Goal: Task Accomplishment & Management: Use online tool/utility

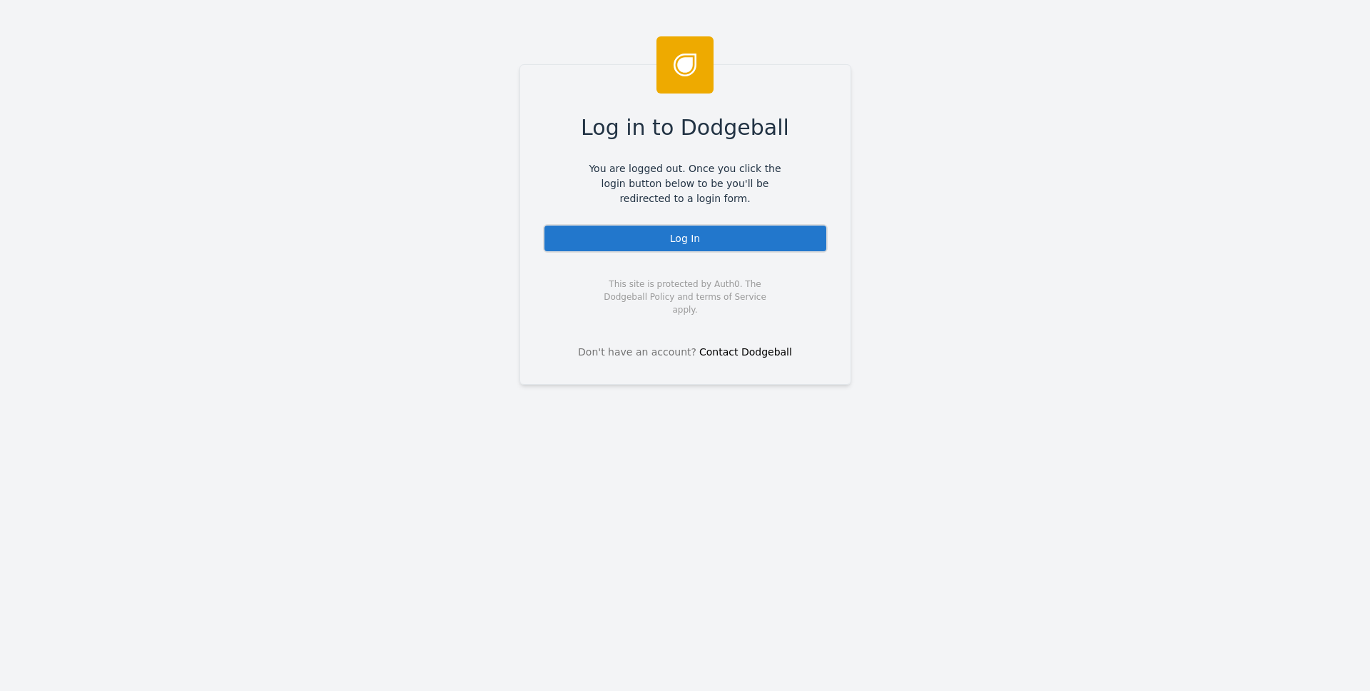
click at [1167, 340] on div "Log in to Dodgeball You are logged out. Once you click the login button below t…" at bounding box center [685, 345] width 1370 height 691
click at [685, 238] on div "Log In" at bounding box center [685, 238] width 285 height 29
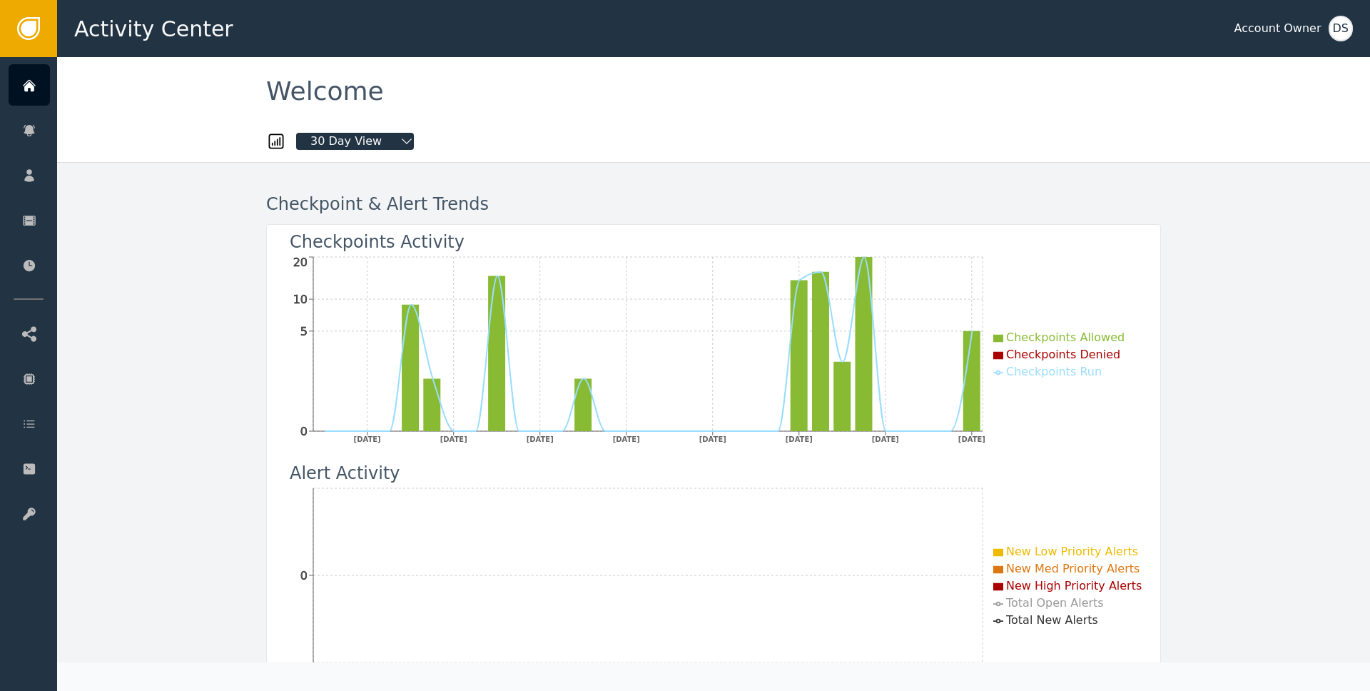
click at [170, 247] on div "Checkpoint & Alert Trends Checkpoints Activity [DATE] [DATE] [DATE] [DATE] [DAT…" at bounding box center [713, 551] width 1313 height 778
click at [163, 270] on div "Checkpoint & Alert Trends Checkpoints Activity 16 Sep 2025 20 Sep 2025 24 Sep 2…" at bounding box center [713, 551] width 1313 height 778
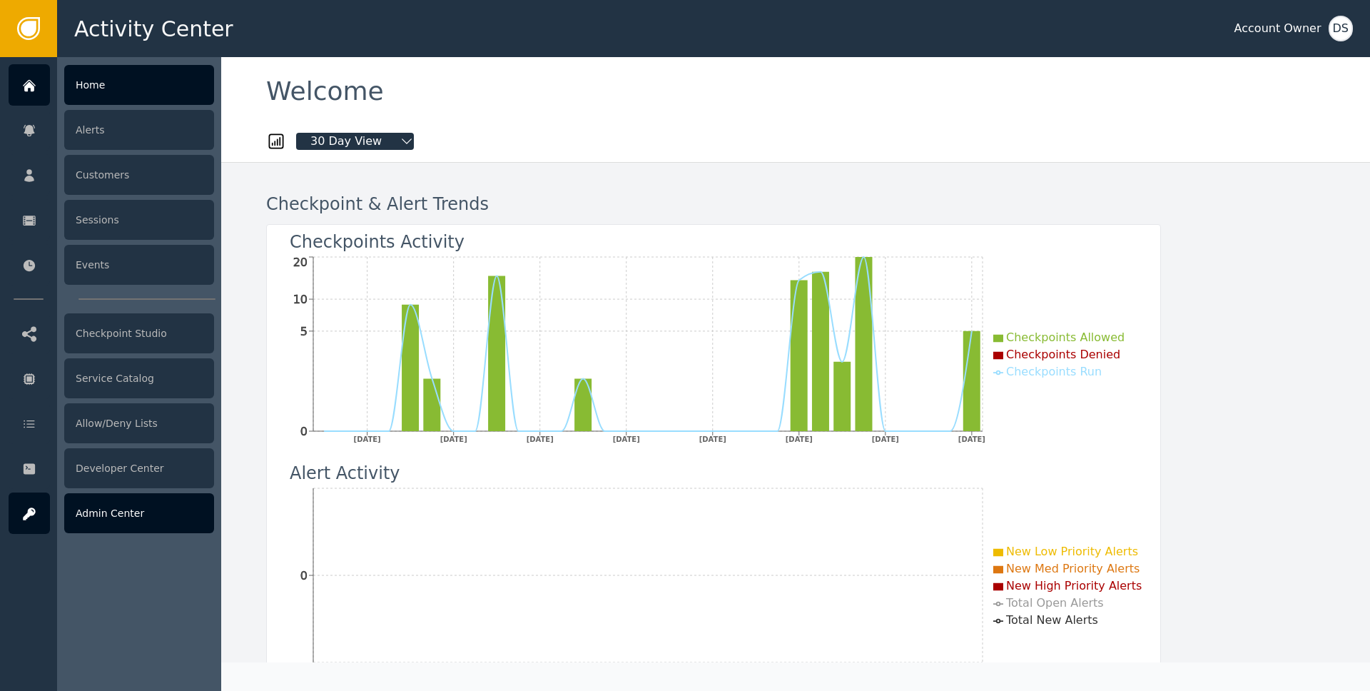
click at [135, 515] on div "Admin Center" at bounding box center [139, 513] width 150 height 40
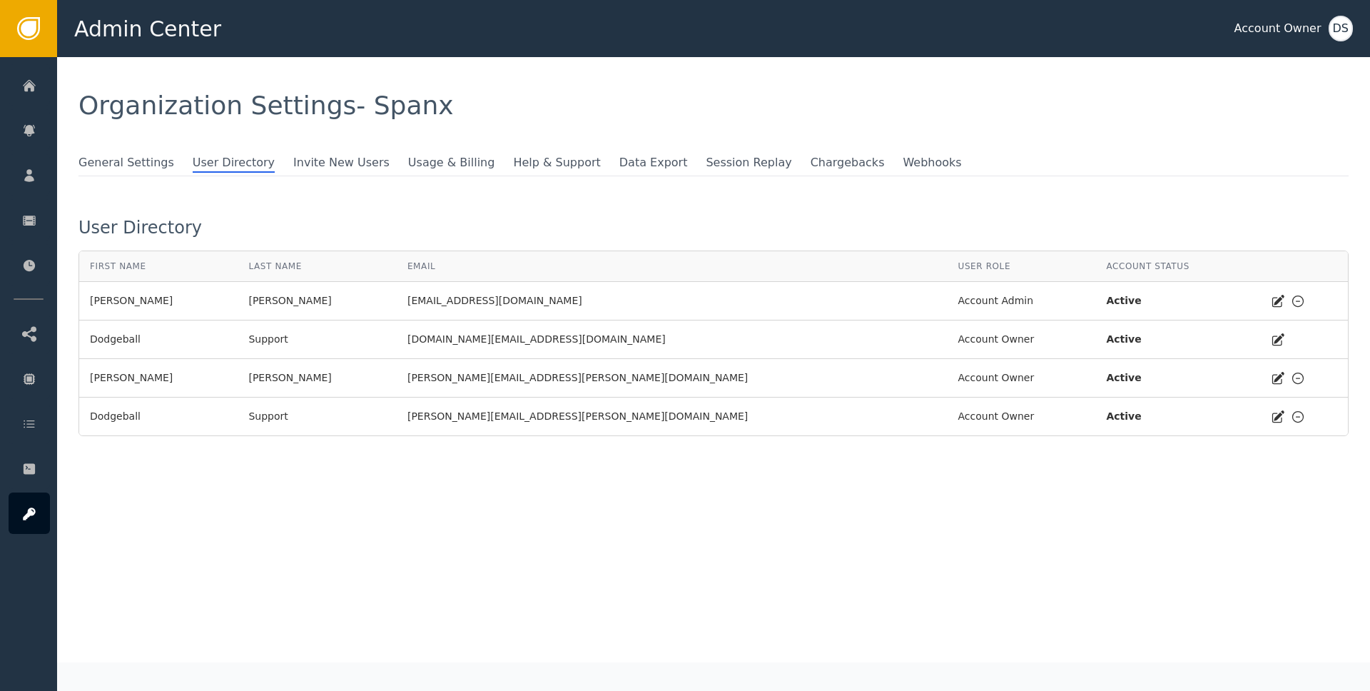
click at [854, 174] on div "General Settings User Directory Invite New Users Usage & Billing Help & Support…" at bounding box center [713, 165] width 1270 height 22
click at [903, 160] on span "Webhooks" at bounding box center [932, 163] width 59 height 19
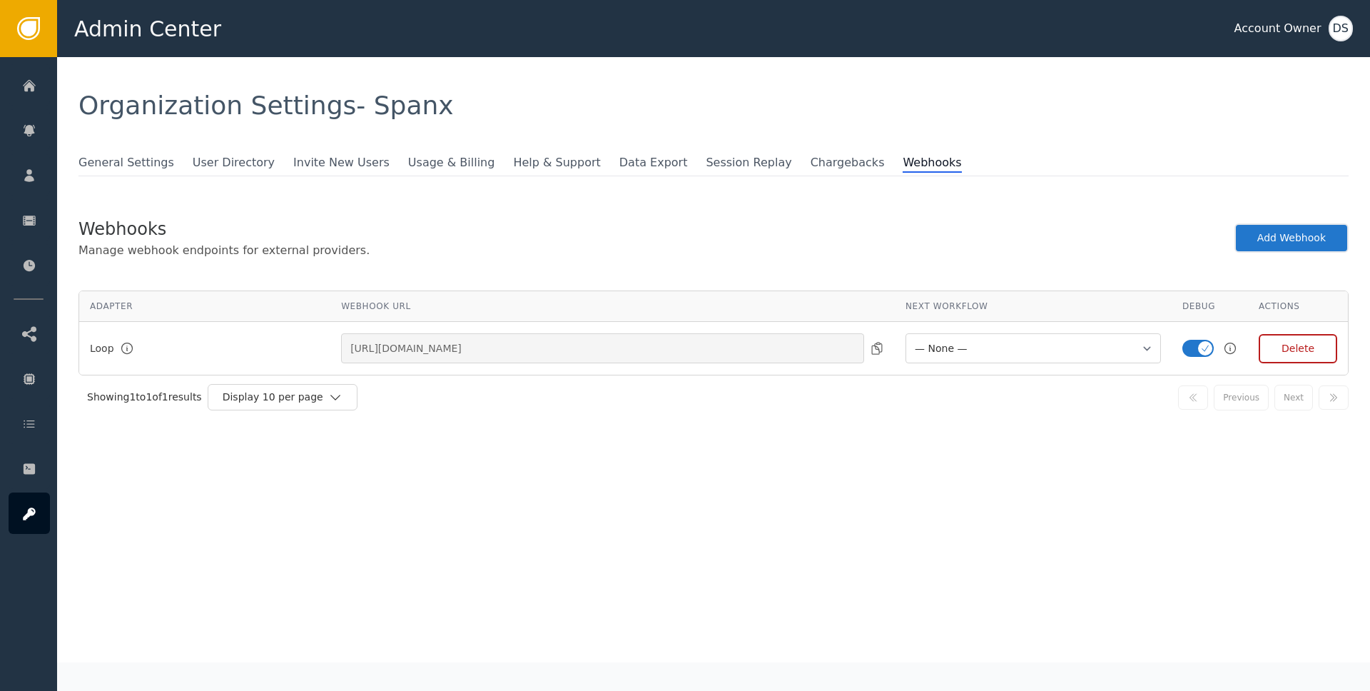
select select "ON_LOOP_RETURN"
click at [984, 158] on ul "General Settings User Directory Invite New Users Usage & Billing Help & Support…" at bounding box center [713, 163] width 1270 height 19
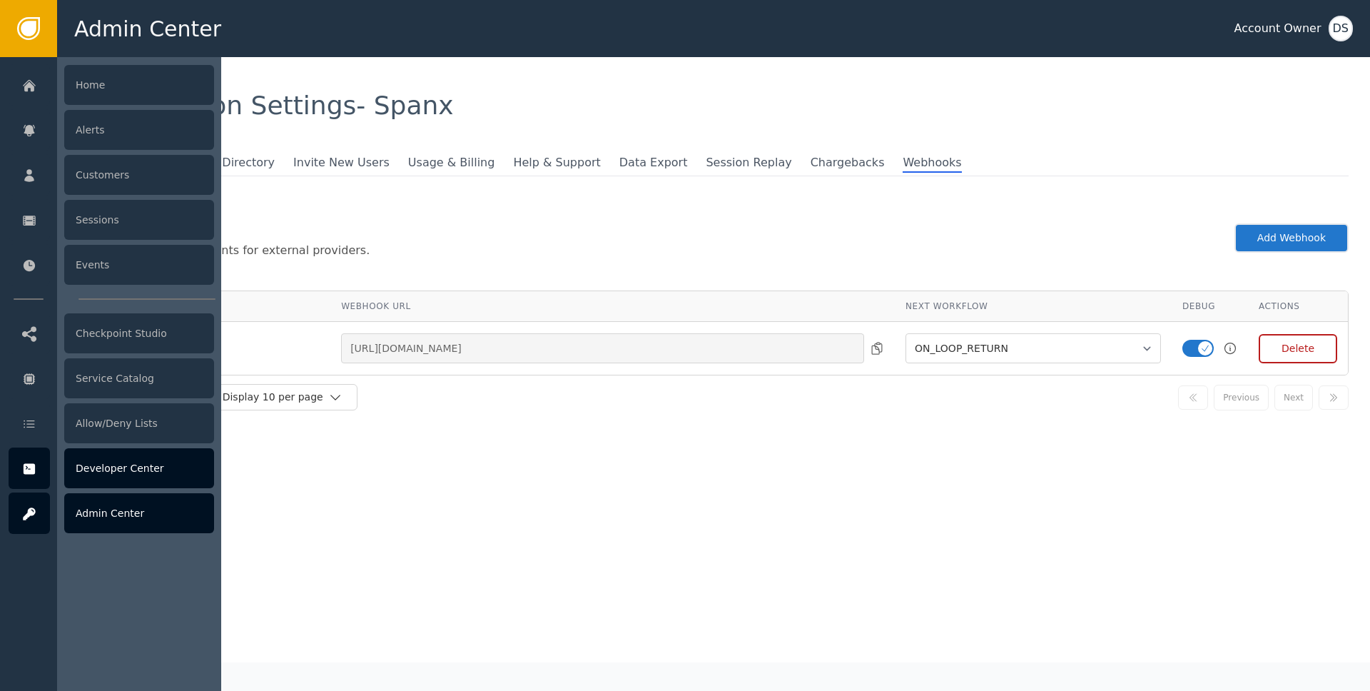
click at [29, 468] on icon at bounding box center [29, 469] width 14 height 16
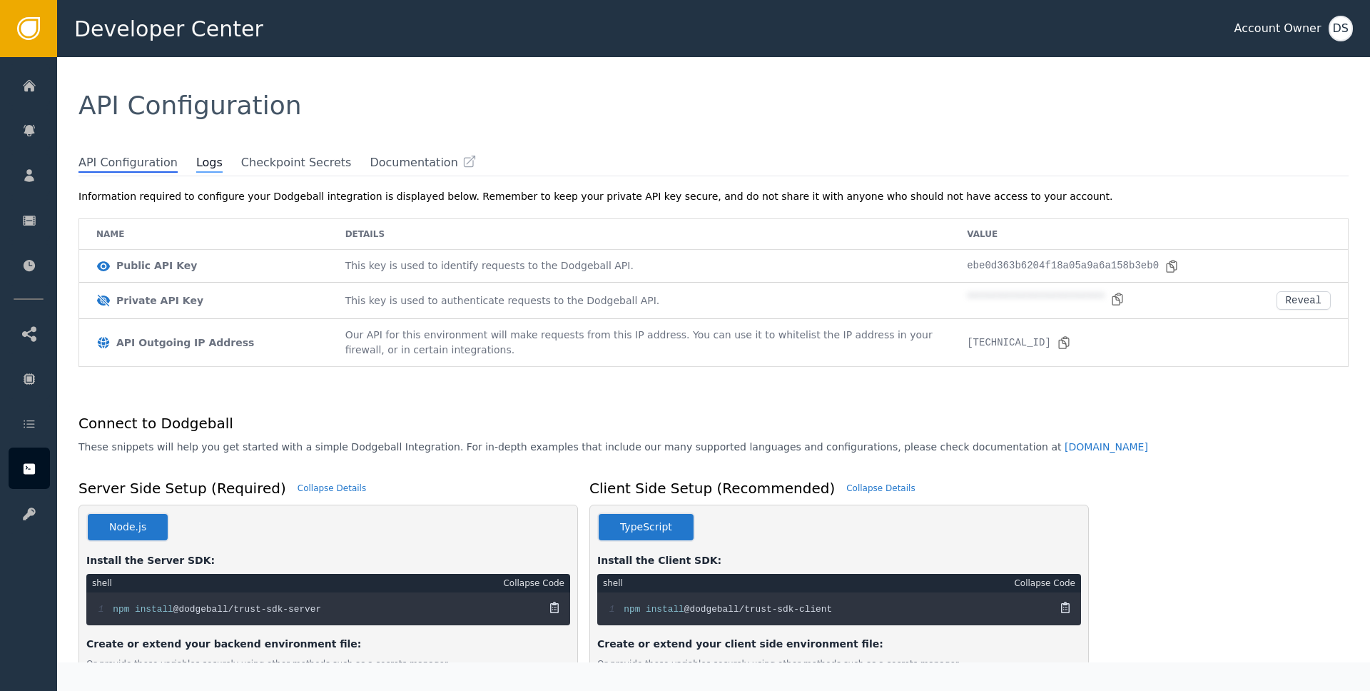
click at [201, 163] on span "Logs" at bounding box center [209, 163] width 26 height 19
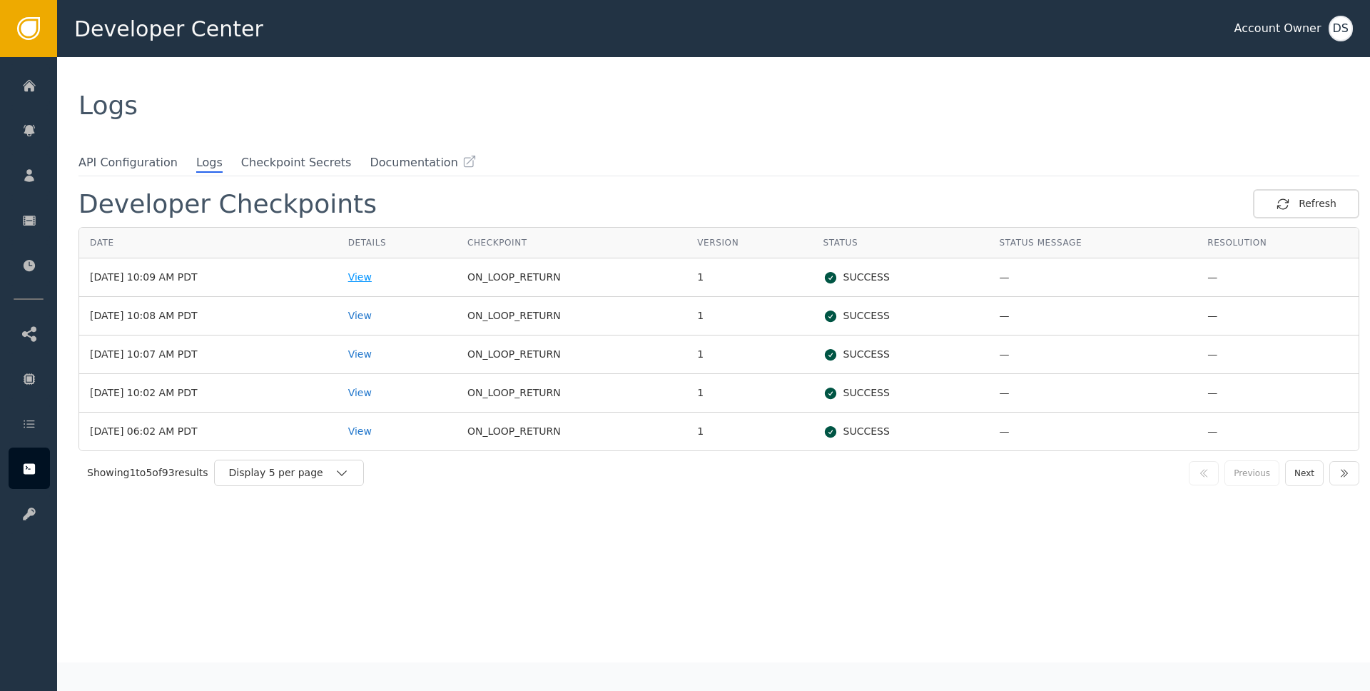
click at [402, 280] on div "View" at bounding box center [397, 277] width 98 height 15
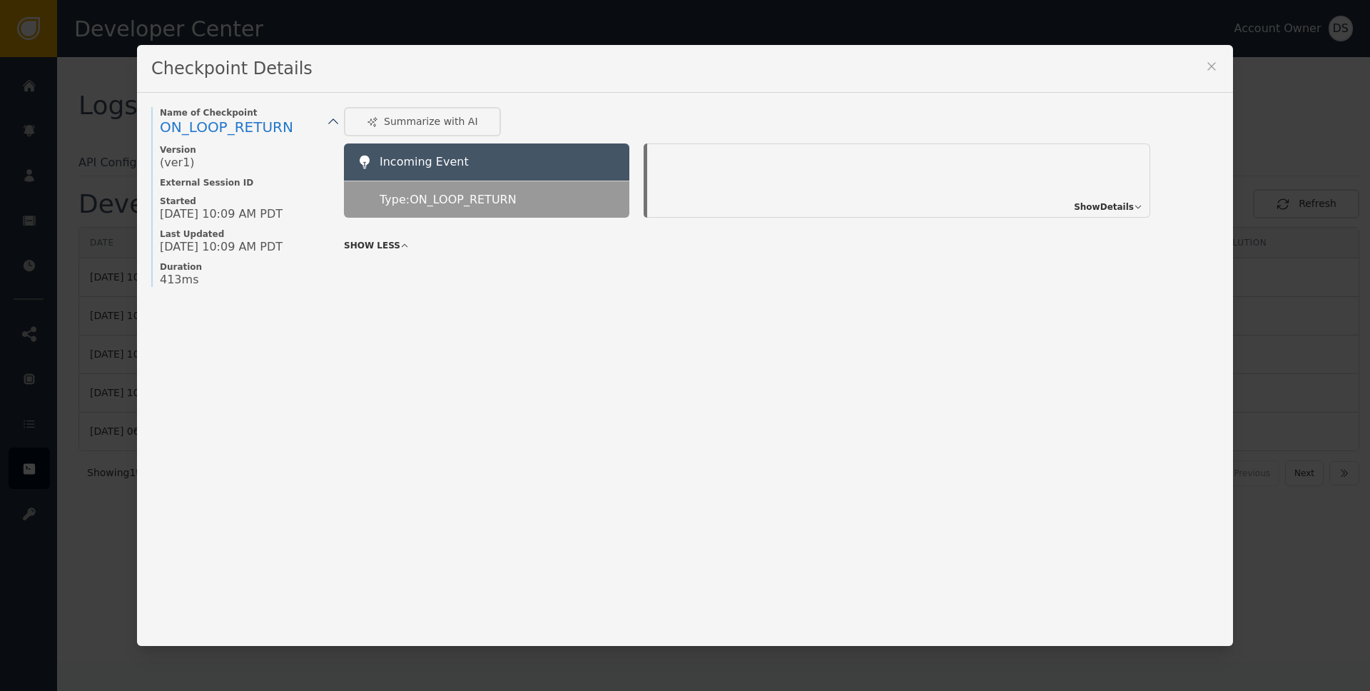
click at [1119, 206] on span "Show Details" at bounding box center [1104, 206] width 60 height 13
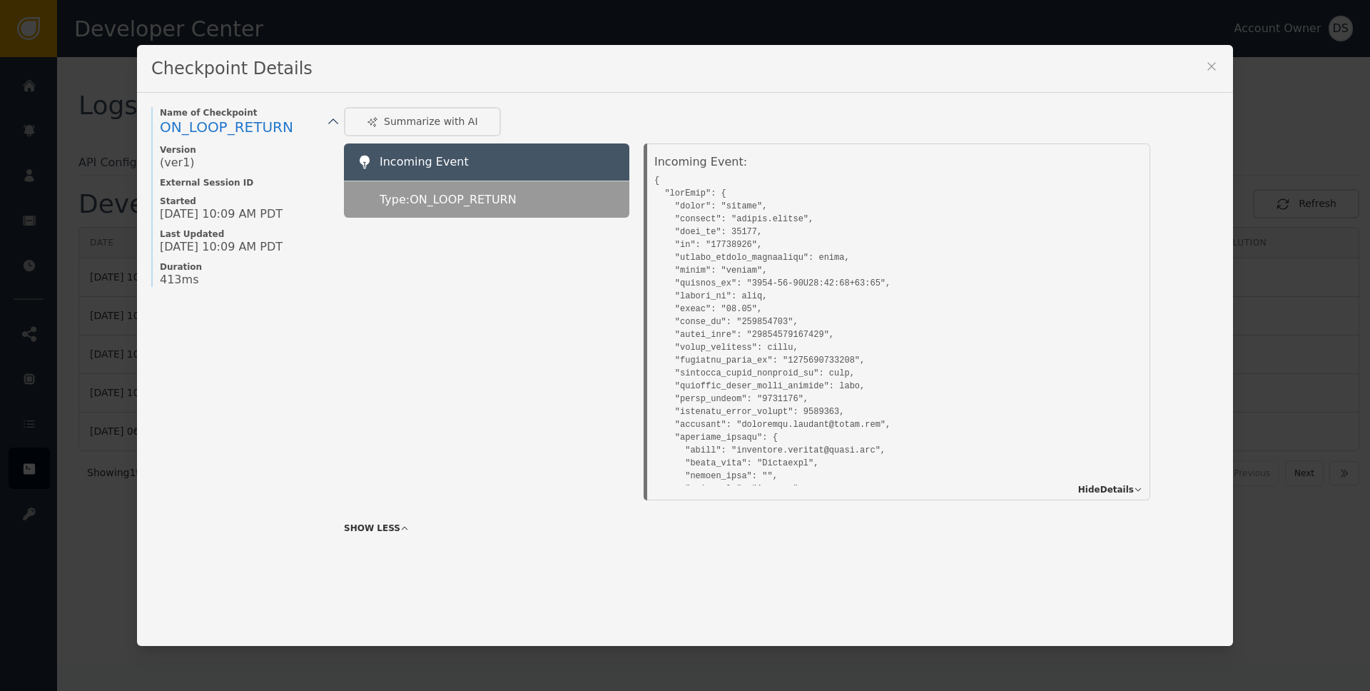
click at [1208, 66] on icon at bounding box center [1211, 66] width 14 height 14
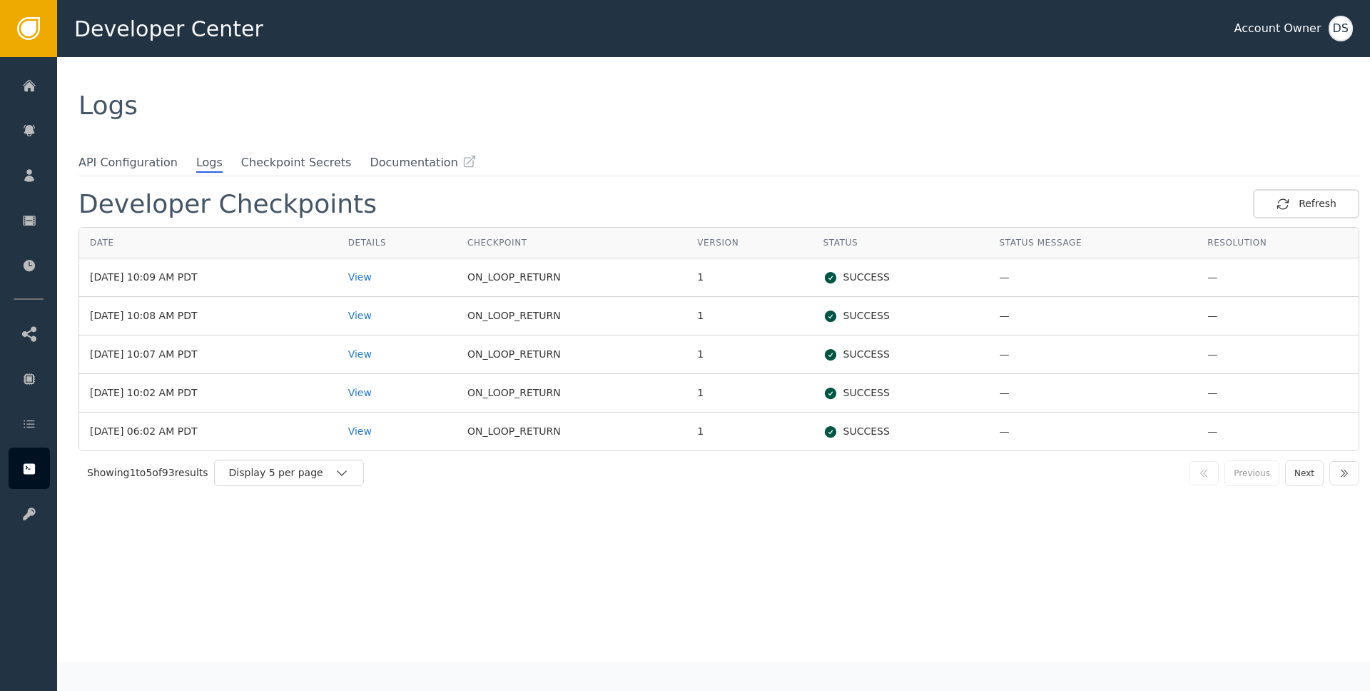
click at [866, 93] on div "Logs" at bounding box center [713, 106] width 1270 height 26
